Goal: Task Accomplishment & Management: Complete application form

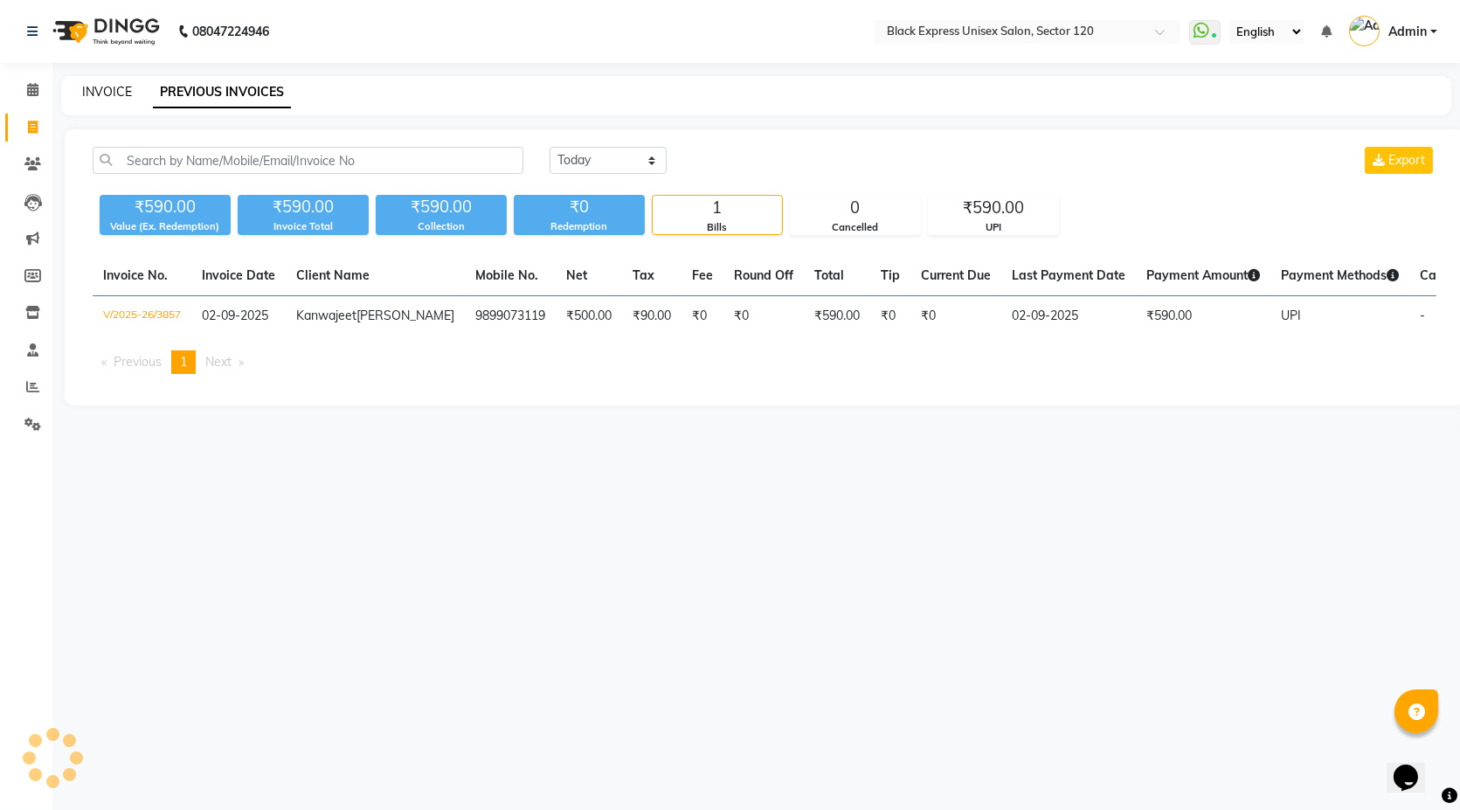
click at [86, 84] on link "INVOICE" at bounding box center [107, 92] width 50 height 16
select select "7082"
select select "service"
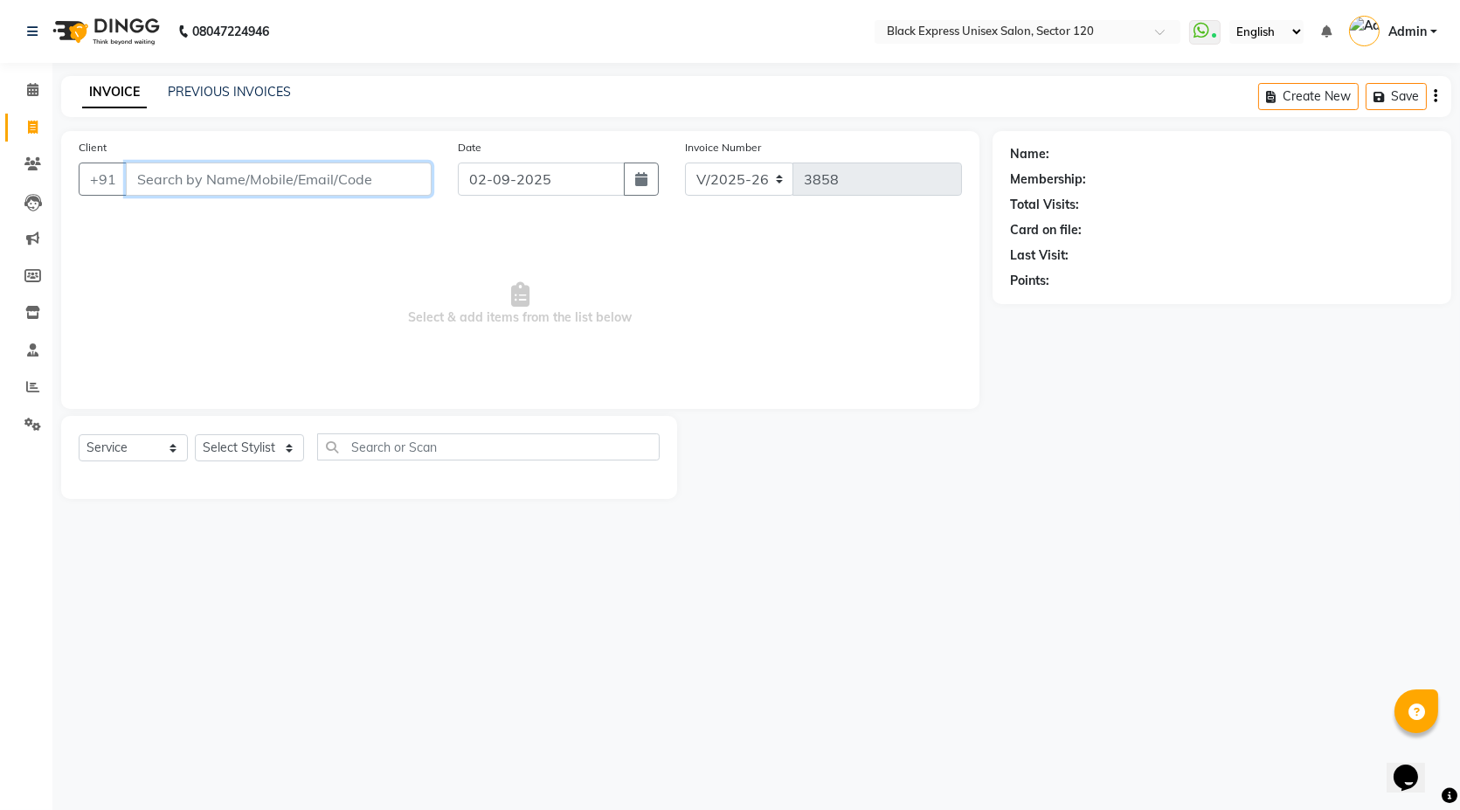
click at [280, 185] on input "Client" at bounding box center [279, 179] width 306 height 33
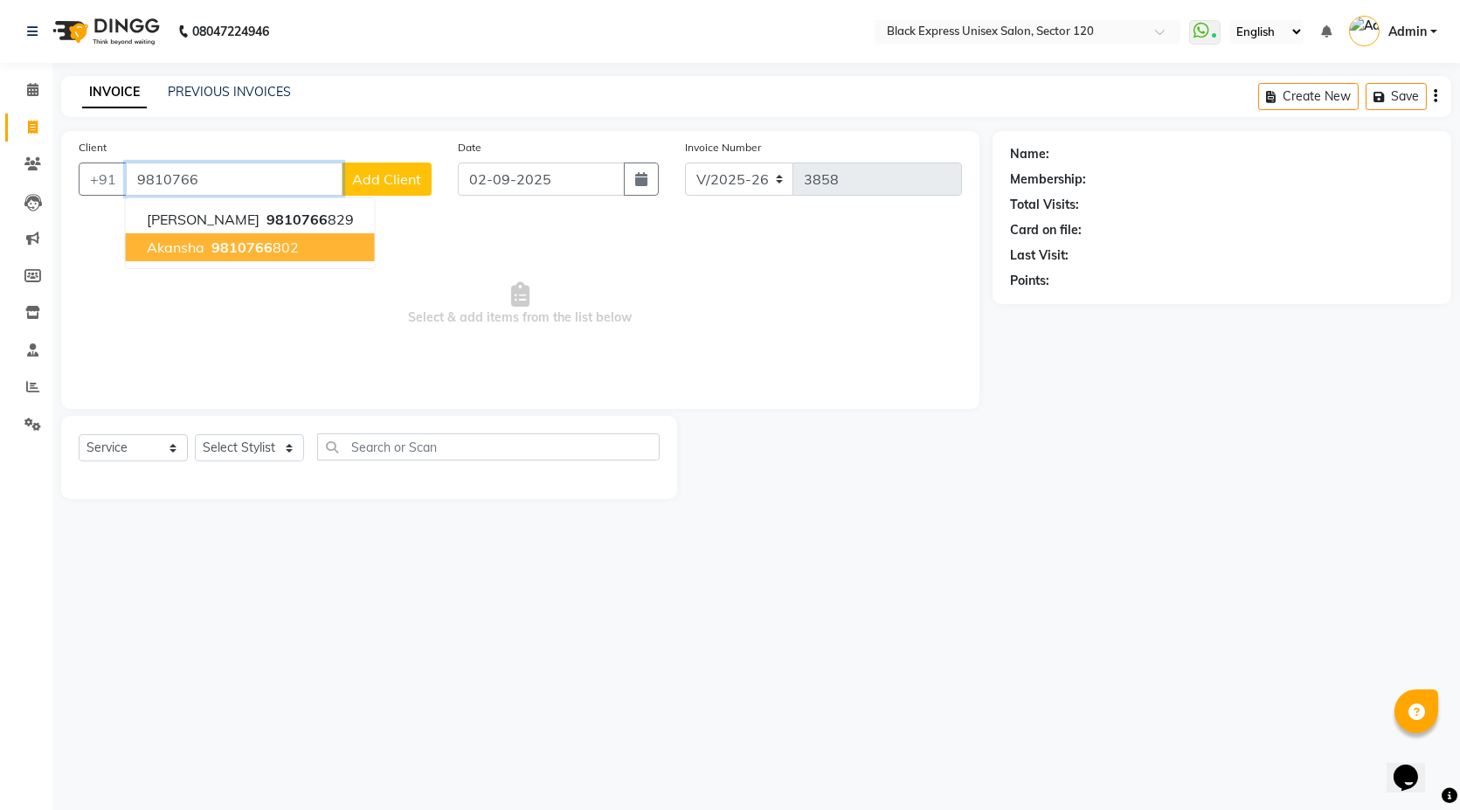
click at [269, 253] on ngb-highlight "9810766 802" at bounding box center [253, 247] width 91 height 17
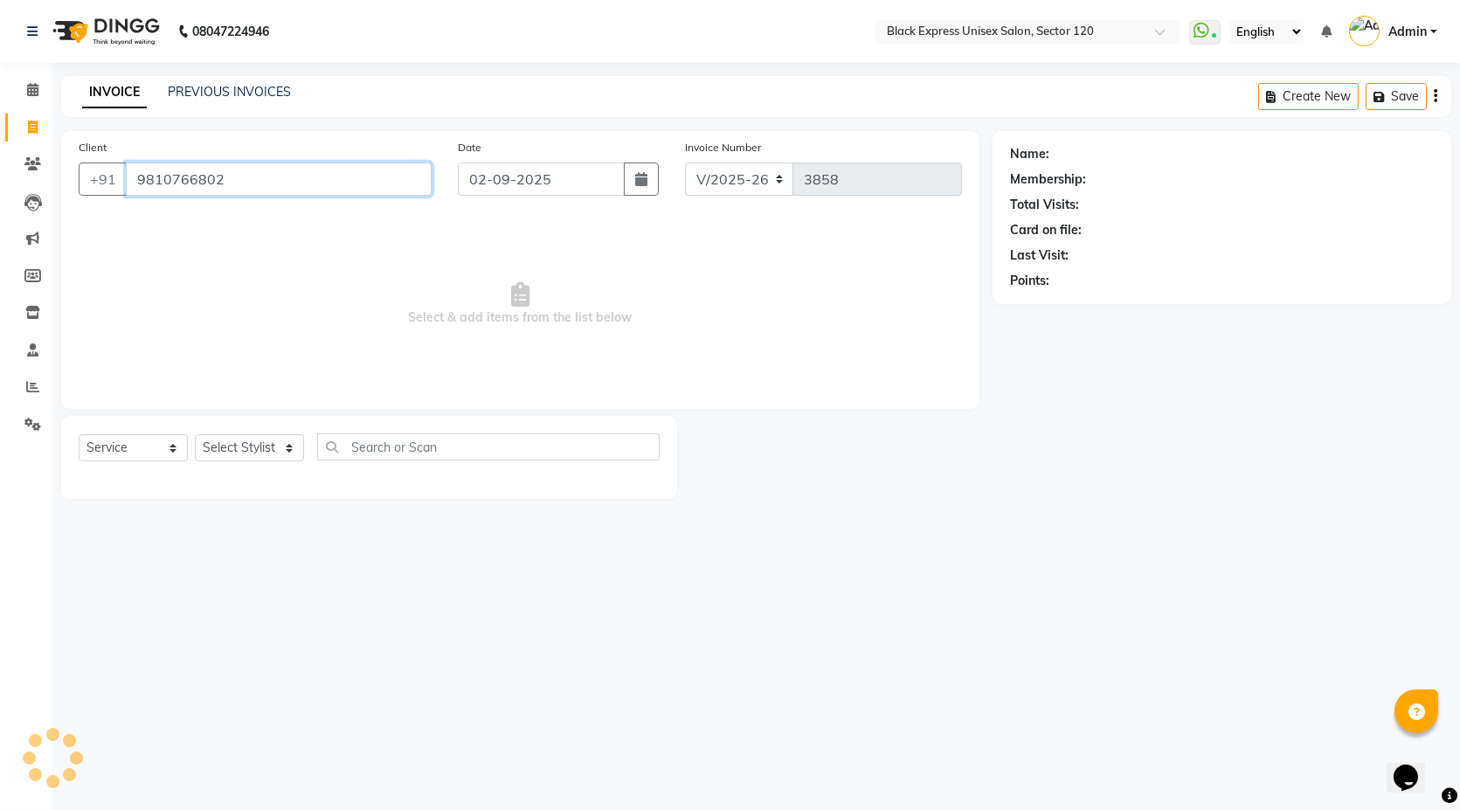
type input "9810766802"
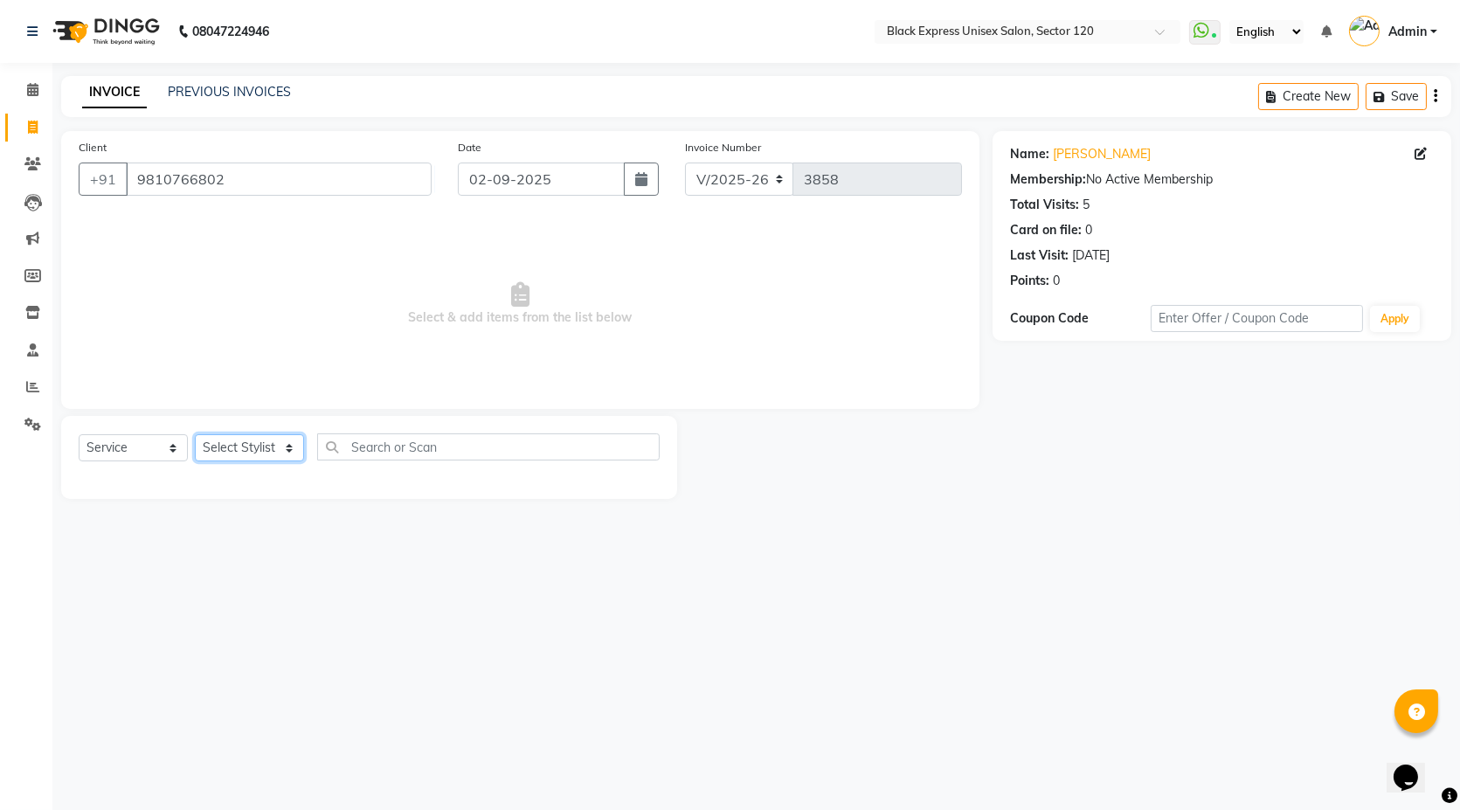
drag, startPoint x: 265, startPoint y: 450, endPoint x: 273, endPoint y: 458, distance: 11.1
click at [265, 450] on select "Select Stylist [PERSON_NAME] DEEPA FAISAL Manager [PERSON_NAME] [PERSON_NAME]" at bounding box center [249, 447] width 109 height 27
select select "58980"
click at [195, 434] on select "Select Stylist [PERSON_NAME] DEEPA FAISAL Manager [PERSON_NAME] [PERSON_NAME]" at bounding box center [249, 447] width 109 height 27
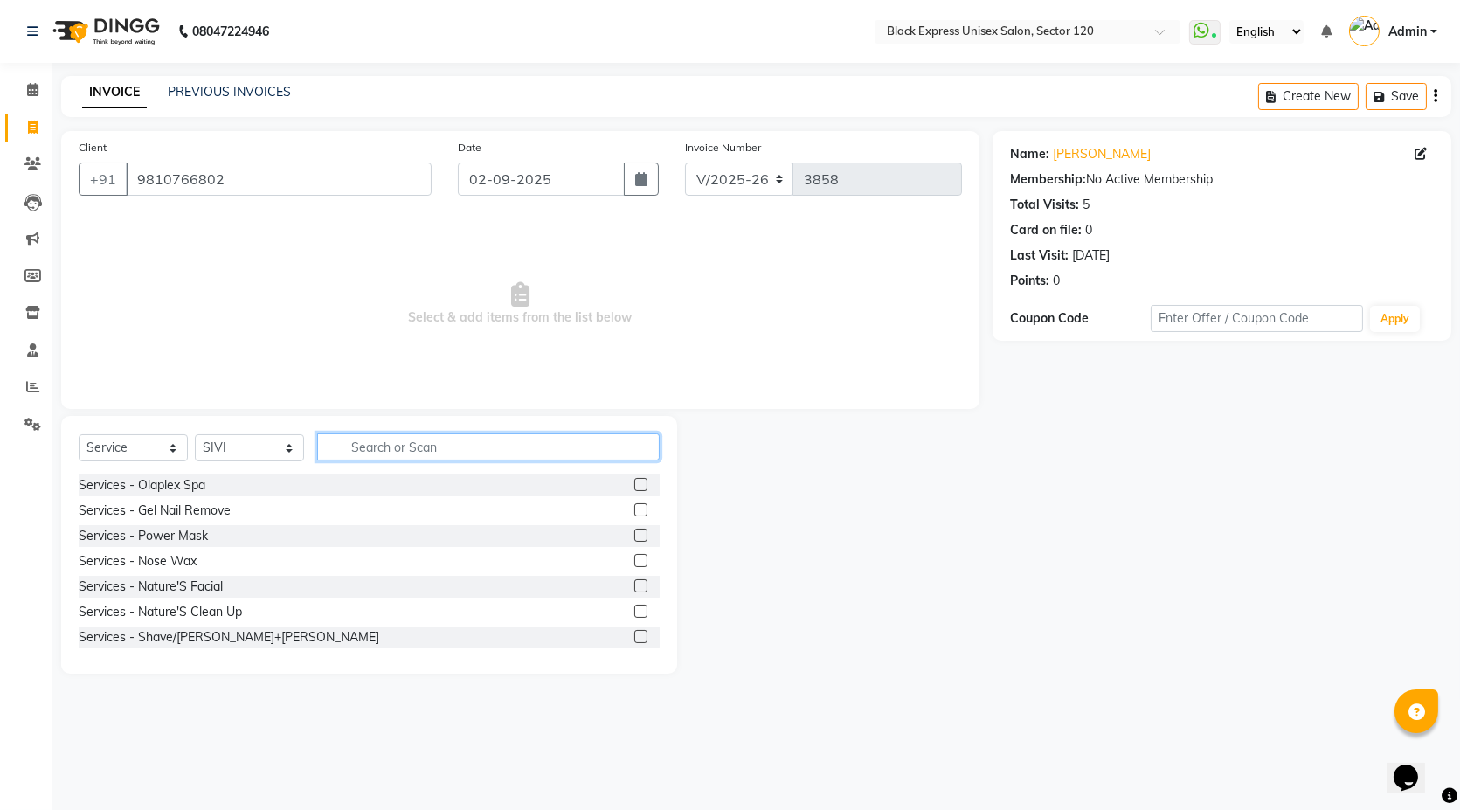
click at [385, 459] on input "text" at bounding box center [488, 446] width 343 height 27
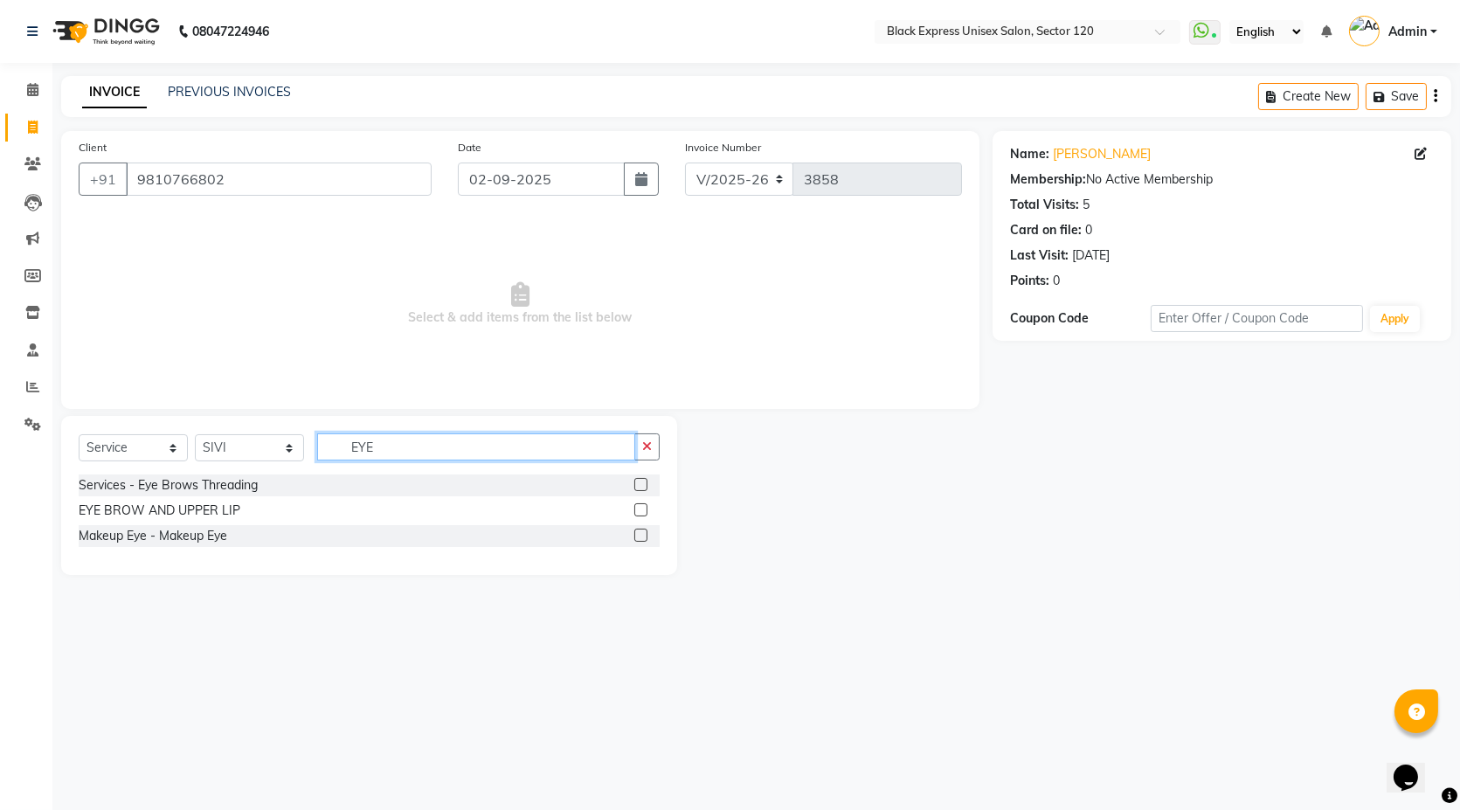
type input "EYE"
click at [644, 482] on label at bounding box center [640, 484] width 13 height 13
click at [644, 482] on input "checkbox" at bounding box center [639, 485] width 11 height 11
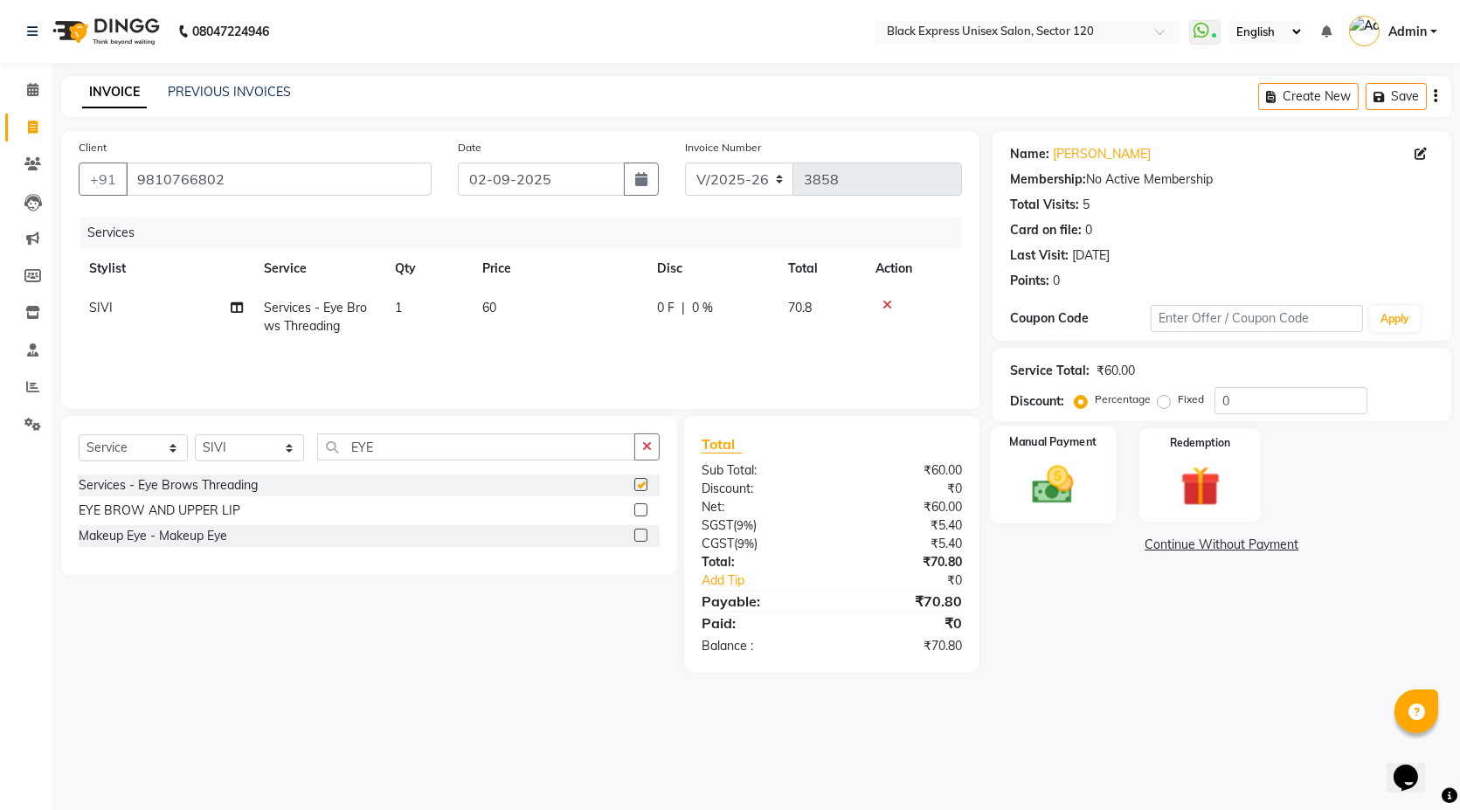
checkbox input "false"
click at [1041, 483] on img at bounding box center [1053, 485] width 67 height 48
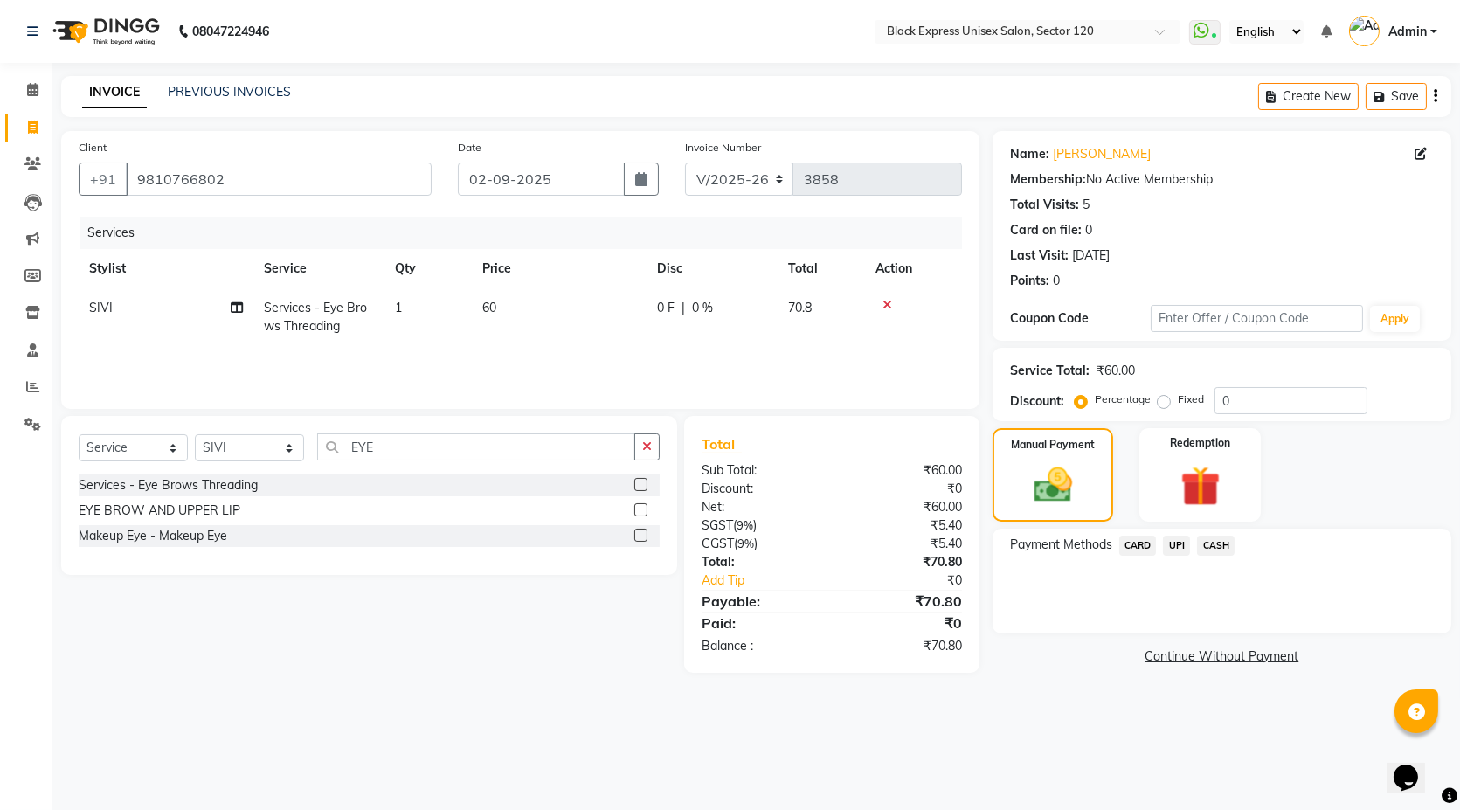
drag, startPoint x: 1137, startPoint y: 549, endPoint x: 1160, endPoint y: 556, distance: 23.8
click at [1140, 551] on span "CARD" at bounding box center [1138, 546] width 38 height 20
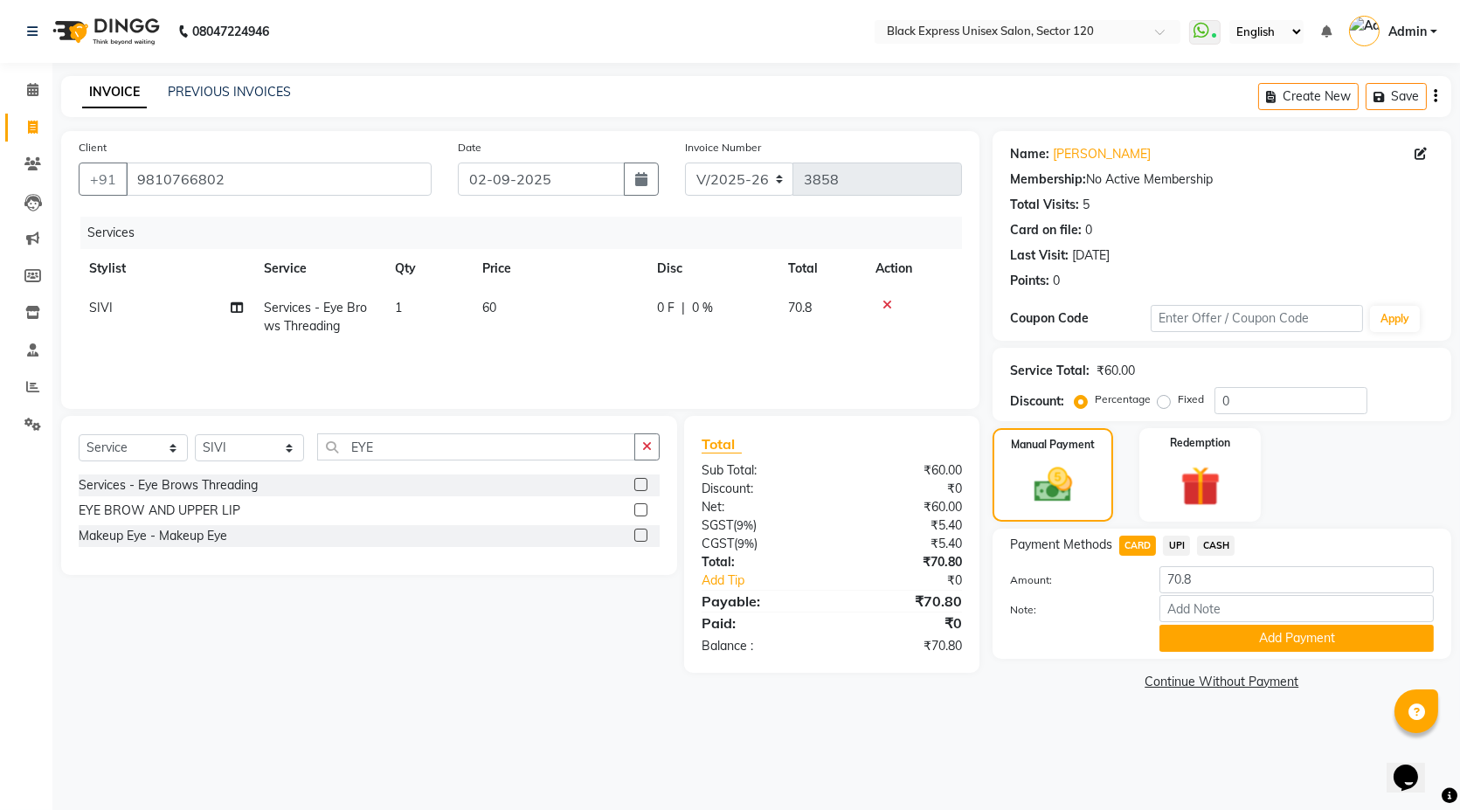
click at [1294, 652] on div "Payment Methods CARD UPI CASH Amount: 70.8 Note: Add Payment" at bounding box center [1222, 594] width 459 height 130
click at [1291, 628] on button "Add Payment" at bounding box center [1297, 638] width 274 height 27
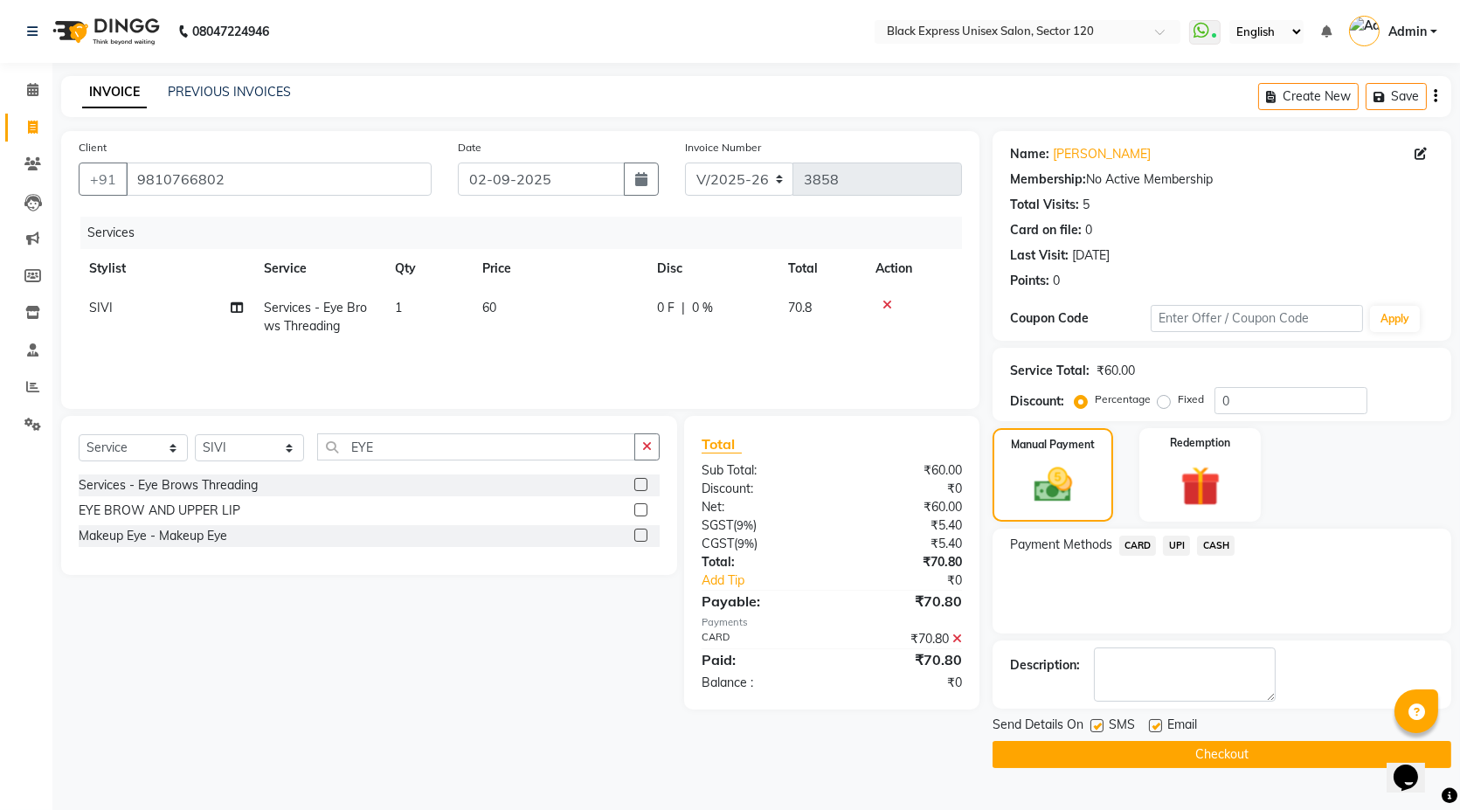
click at [1153, 760] on button "Checkout" at bounding box center [1222, 754] width 459 height 27
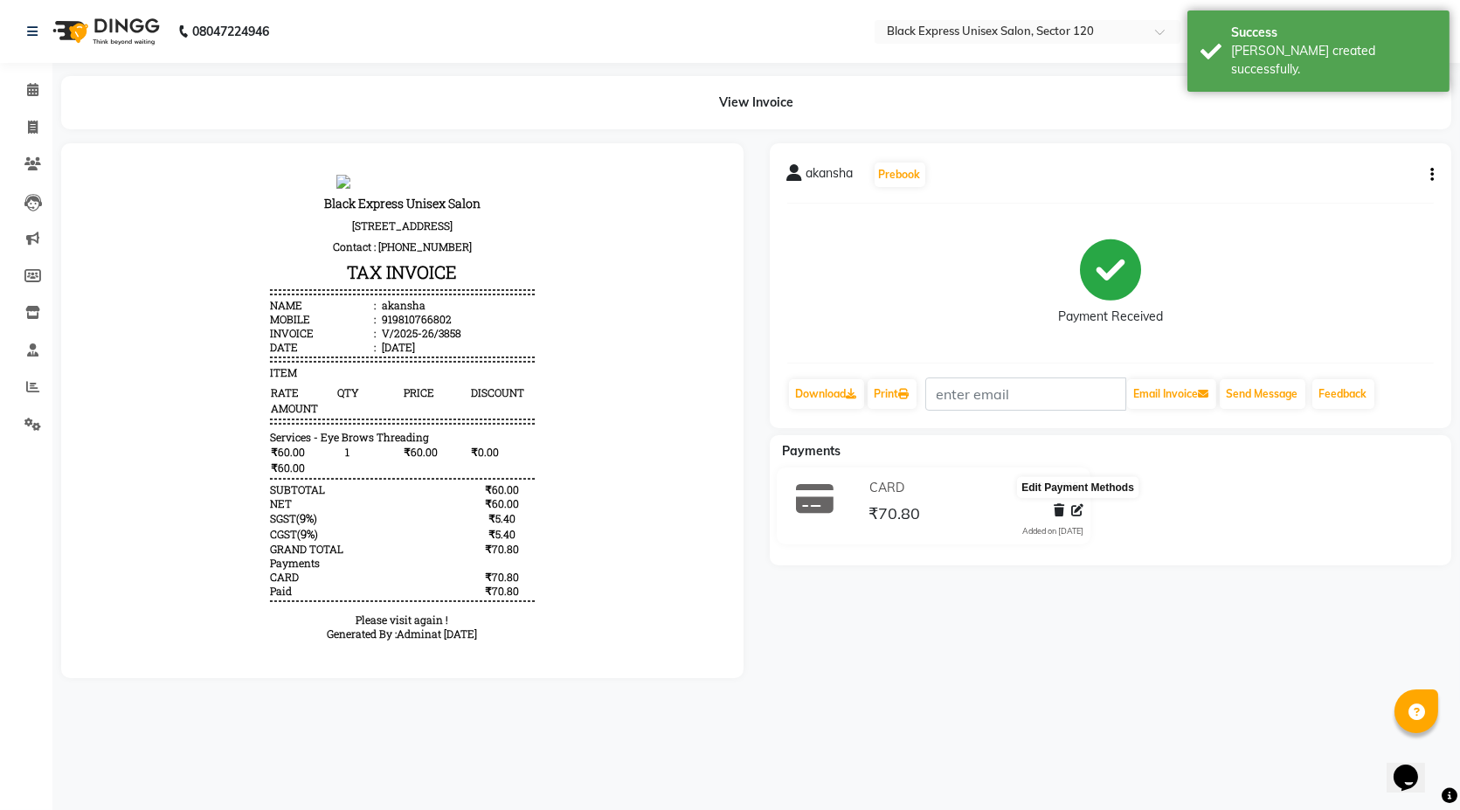
click at [1076, 513] on icon at bounding box center [1077, 510] width 12 height 12
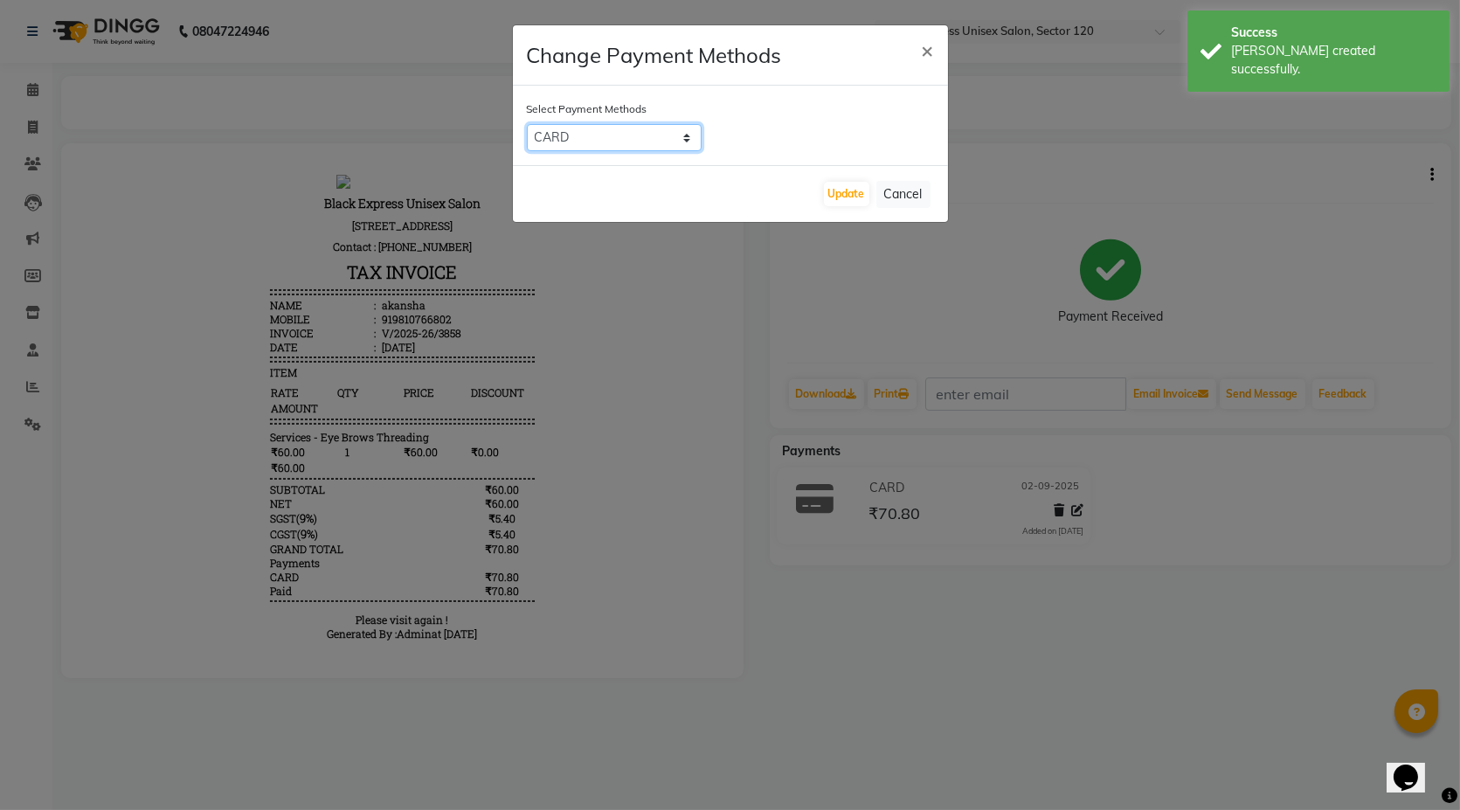
click at [631, 139] on select "CARD UPI CASH" at bounding box center [614, 137] width 175 height 27
select select "8"
click at [527, 124] on select "CARD UPI CASH" at bounding box center [614, 137] width 175 height 27
click at [851, 197] on button "Update" at bounding box center [846, 194] width 45 height 24
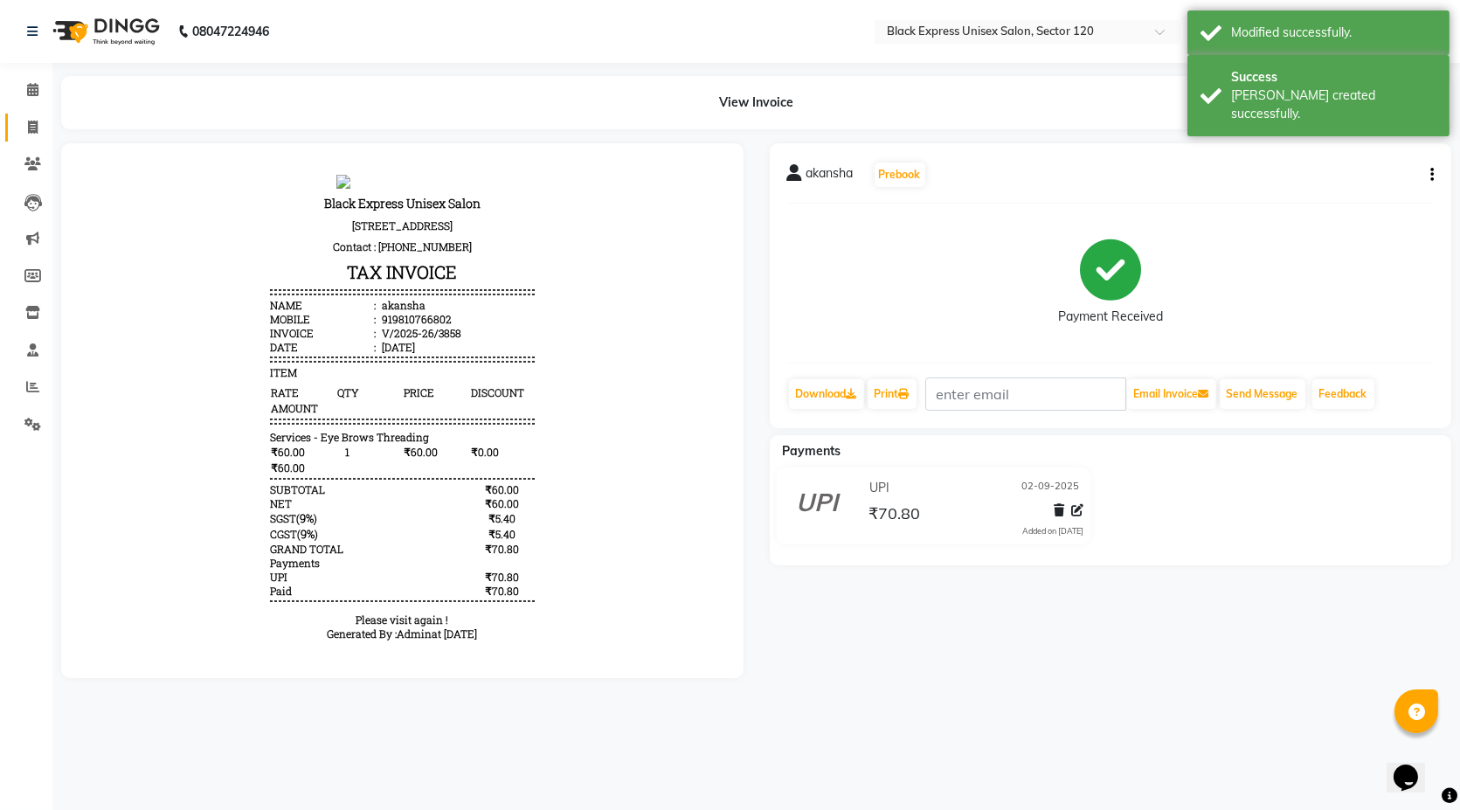
click at [32, 115] on link "Invoice" at bounding box center [26, 128] width 42 height 29
select select "7082"
select select "service"
